Goal: Navigation & Orientation: Find specific page/section

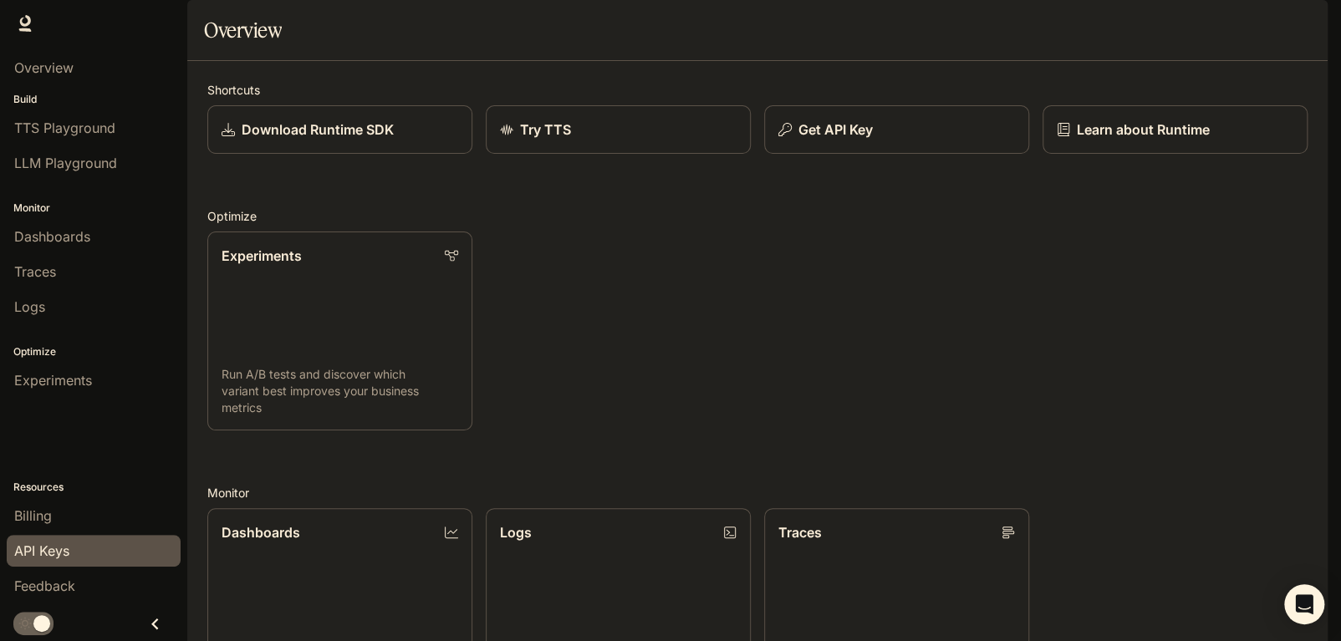
click at [71, 552] on div "API Keys" at bounding box center [93, 551] width 159 height 20
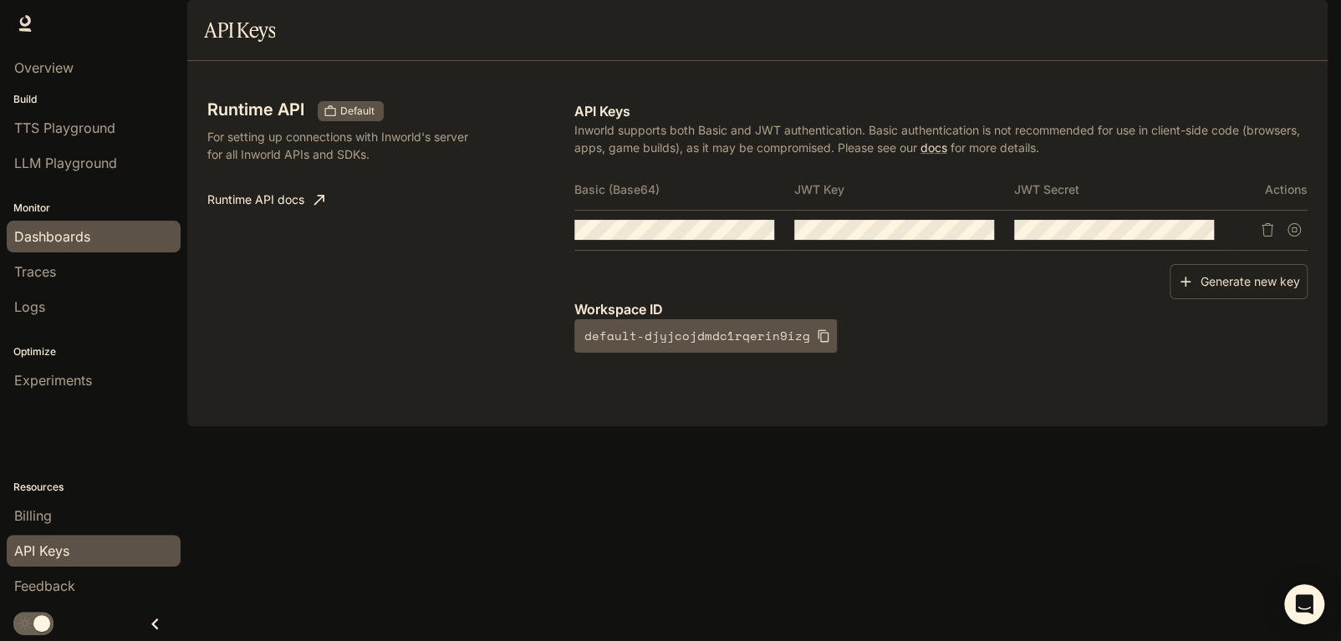
click at [108, 233] on div "Dashboards" at bounding box center [93, 237] width 159 height 20
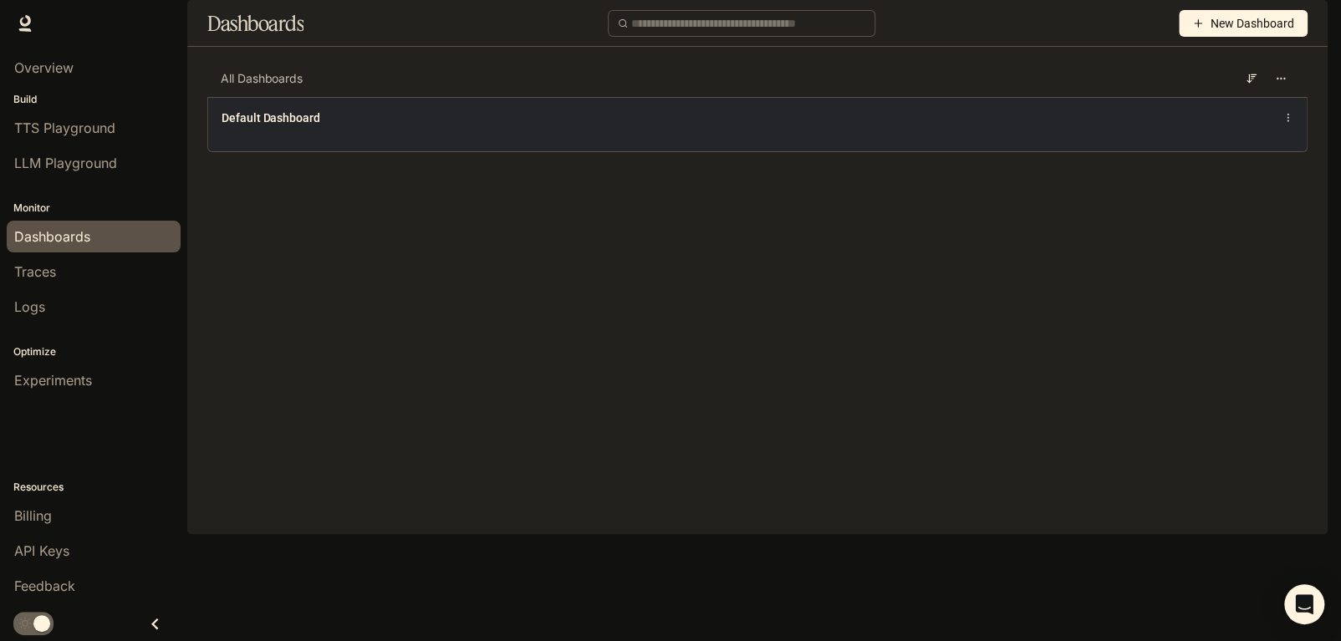
click at [635, 126] on div "Default Dashboard" at bounding box center [532, 118] width 620 height 17
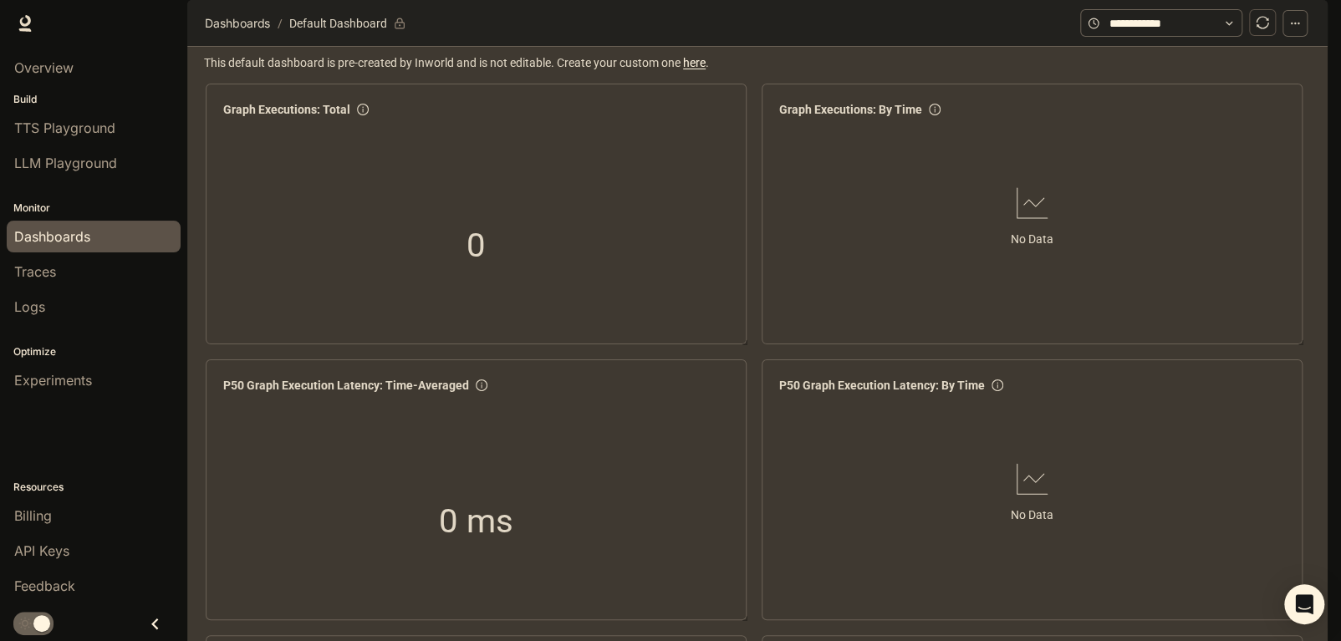
scroll to position [218, 0]
click at [53, 319] on link "Logs" at bounding box center [94, 307] width 174 height 32
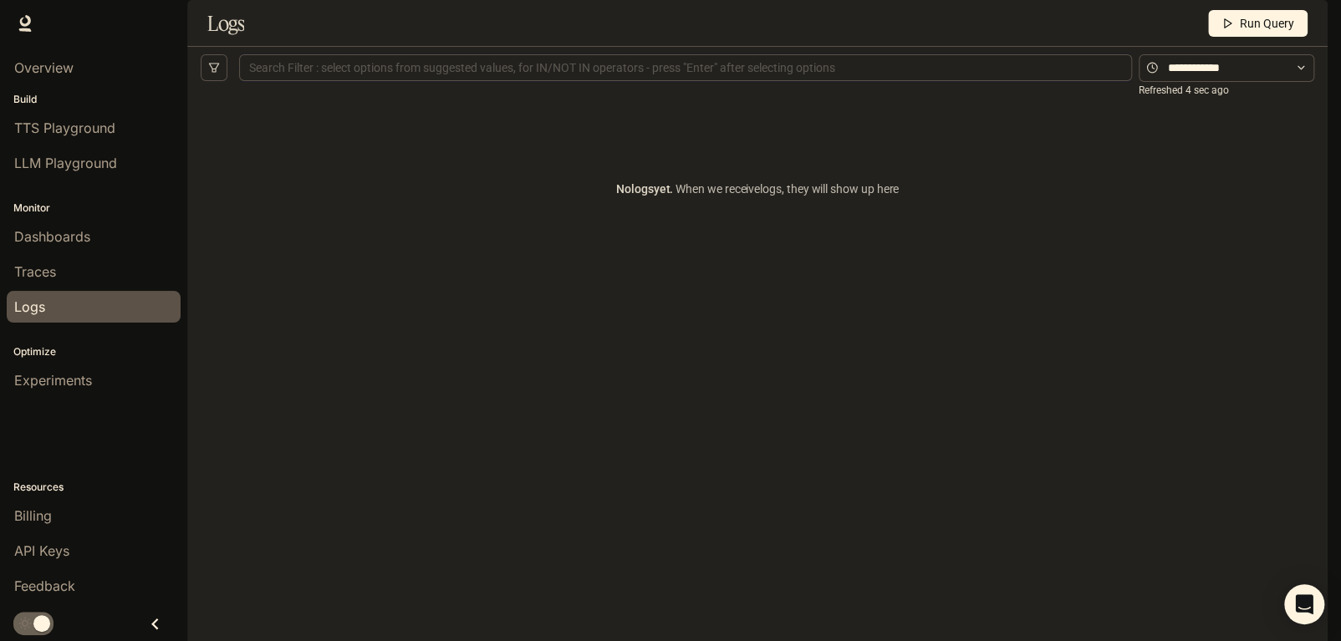
click at [93, 534] on li "API Keys" at bounding box center [93, 550] width 187 height 35
click at [90, 543] on div "API Keys" at bounding box center [93, 551] width 159 height 20
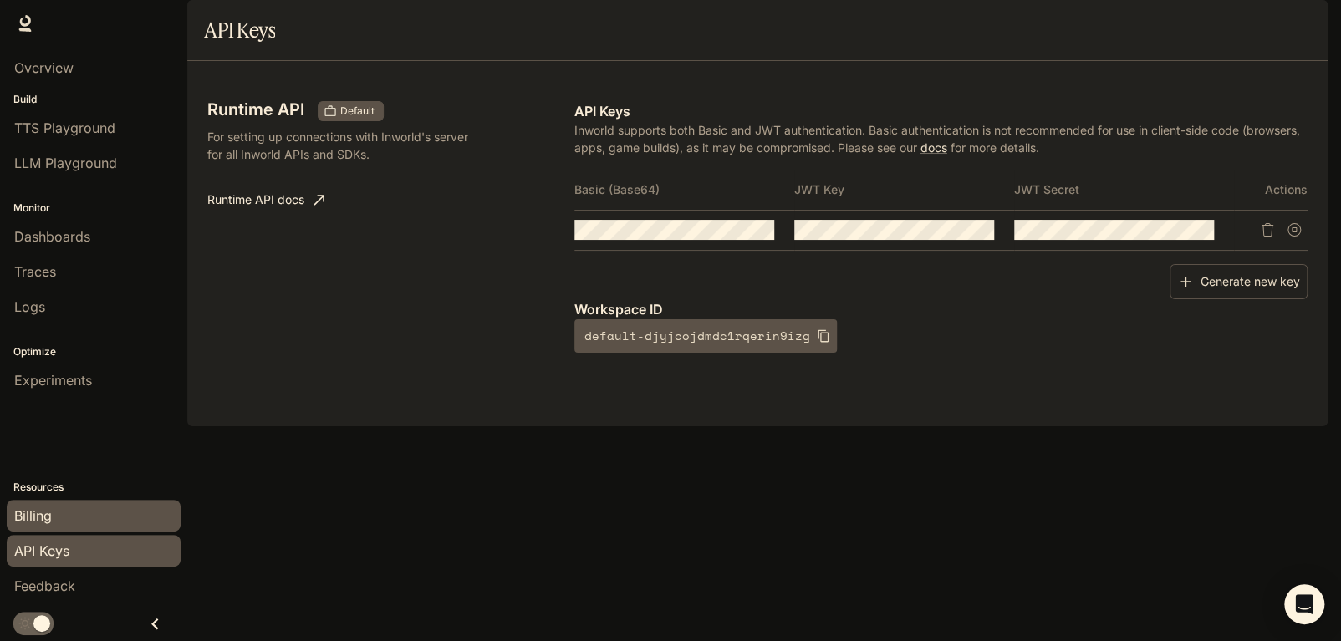
click at [64, 503] on link "Billing" at bounding box center [94, 516] width 174 height 32
